Goal: Information Seeking & Learning: Find specific fact

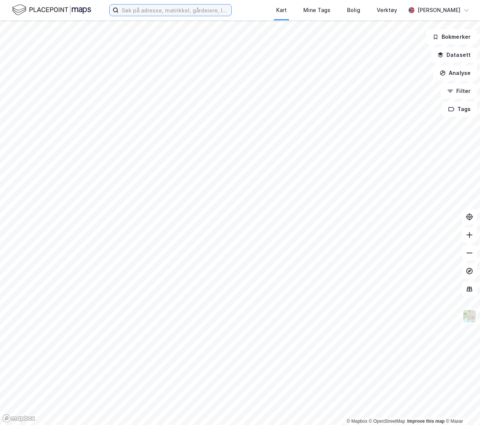
click at [138, 9] on input at bounding box center [175, 10] width 113 height 11
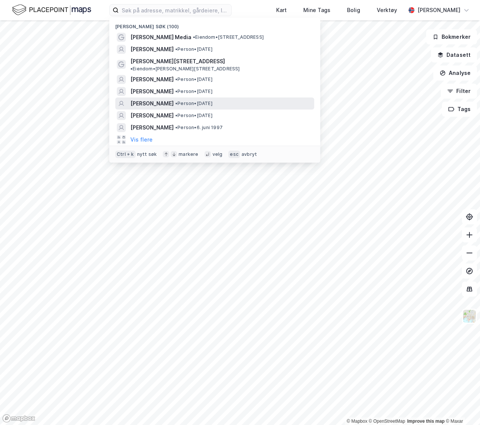
click at [144, 135] on button "Vis flere" at bounding box center [141, 139] width 22 height 9
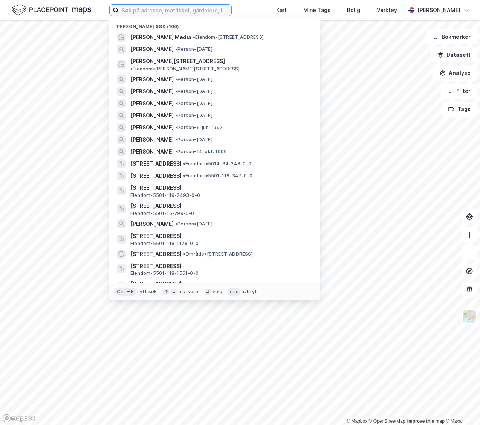
click at [197, 8] on input at bounding box center [175, 10] width 113 height 11
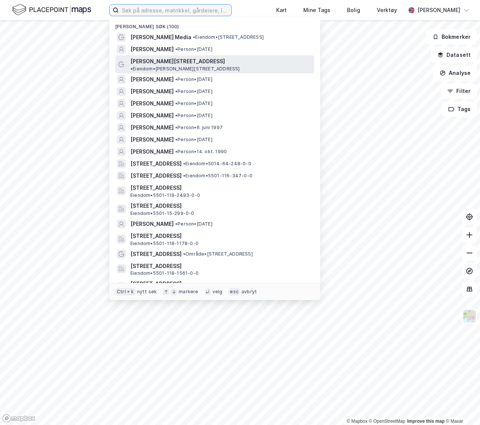
scroll to position [38, 0]
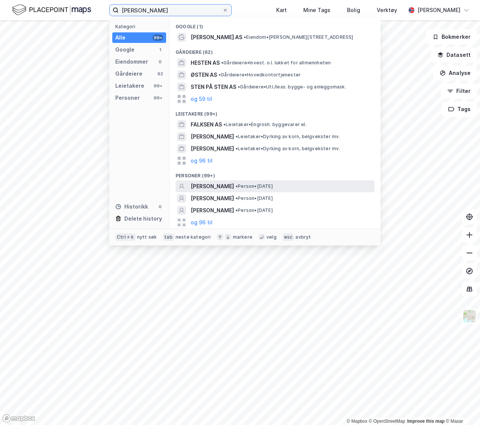
type input "[PERSON_NAME]"
click at [218, 183] on span "[PERSON_NAME]" at bounding box center [212, 186] width 43 height 9
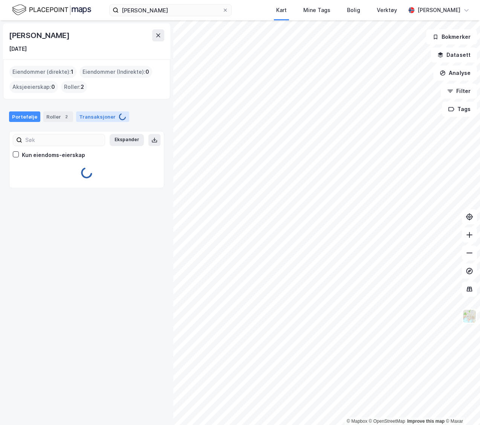
click at [107, 119] on div "Transaksjoner" at bounding box center [102, 117] width 53 height 11
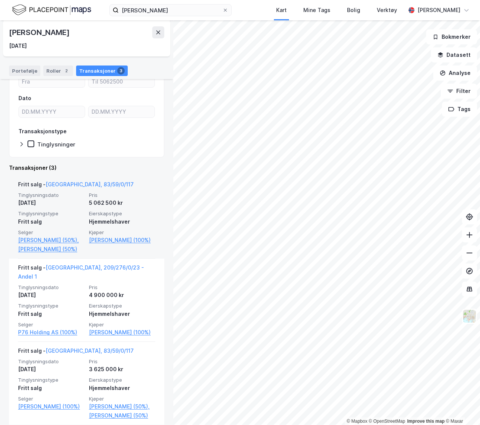
scroll to position [102, 0]
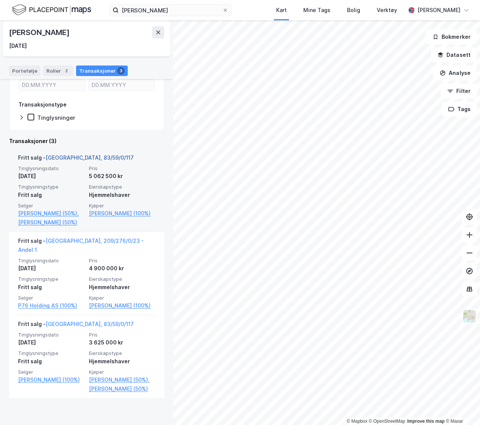
click at [77, 157] on link "[GEOGRAPHIC_DATA], 83/59/0/117" at bounding box center [90, 157] width 88 height 6
